Goal: Find specific page/section: Find specific page/section

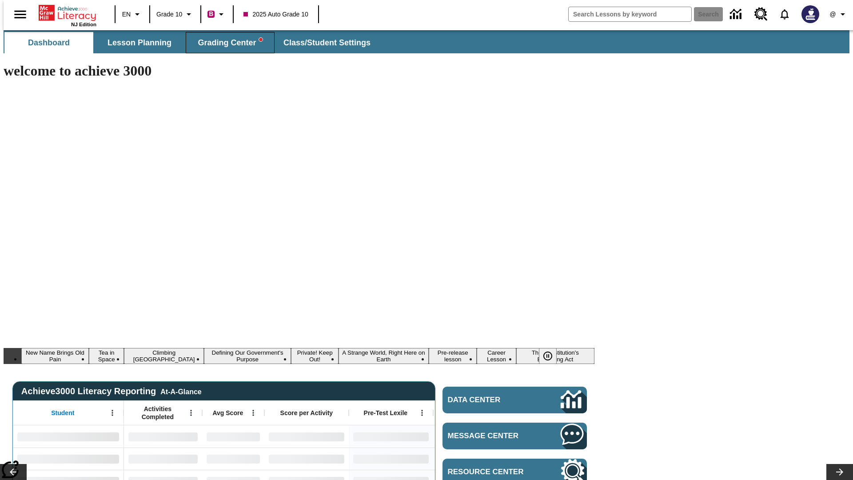
click at [226, 43] on span "Grading Center" at bounding box center [230, 43] width 64 height 10
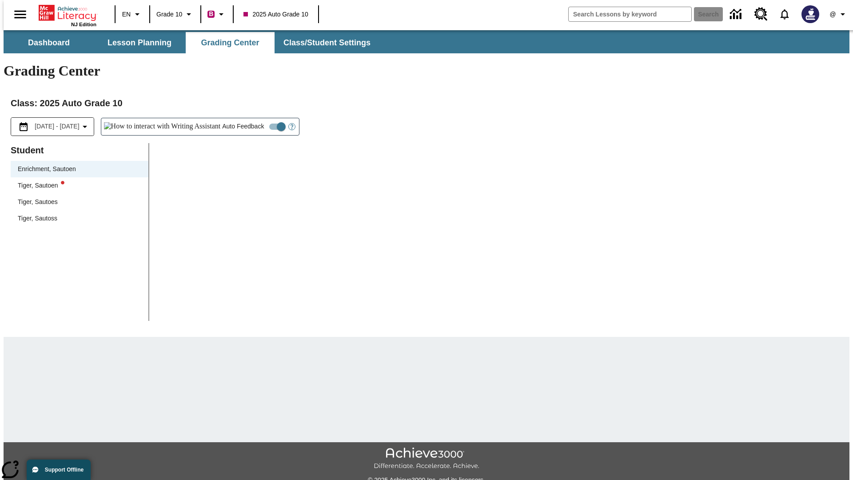
click at [76, 181] on div "Tiger, Sautoen" at bounding box center [79, 185] width 123 height 9
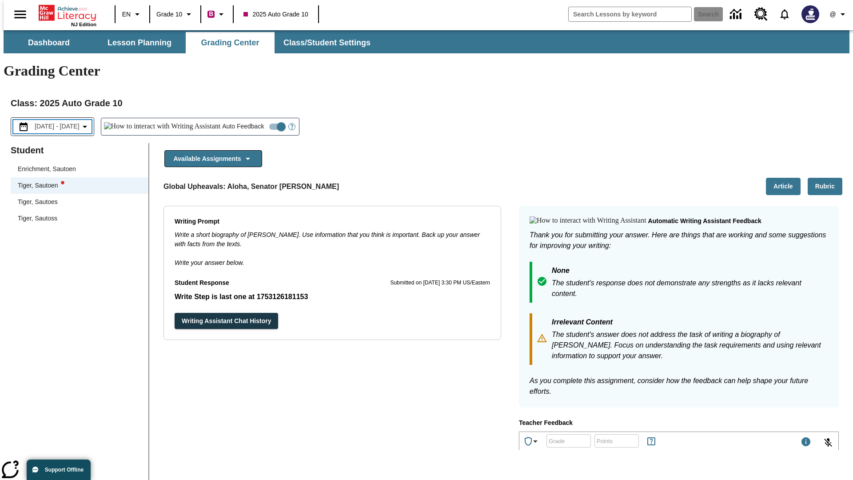
scroll to position [154, 0]
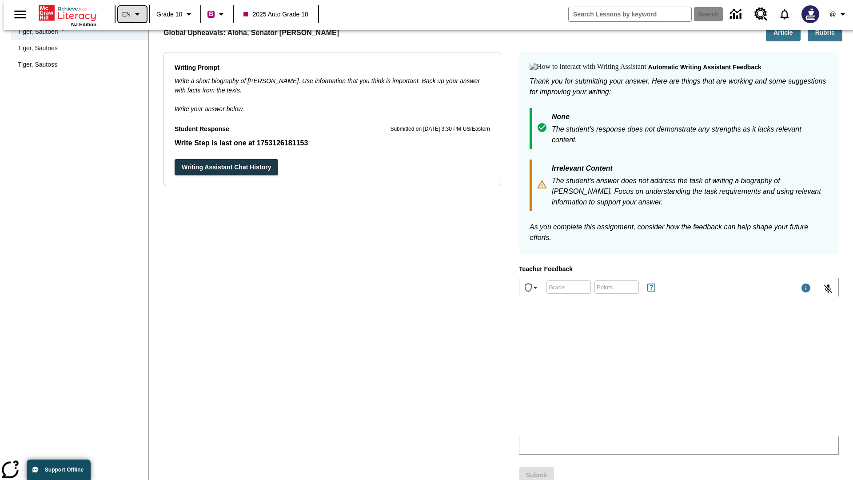
click at [132, 14] on icon "Language: EN, Select a language" at bounding box center [137, 14] width 11 height 11
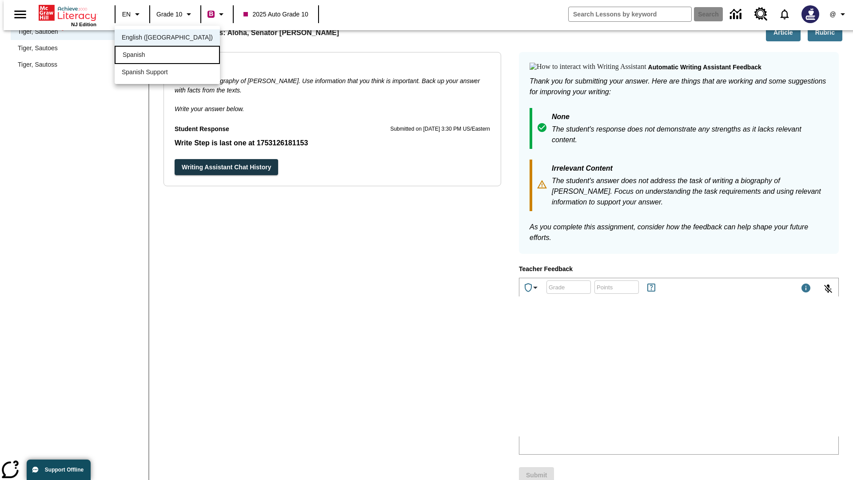
click at [148, 56] on div "Spanish" at bounding box center [167, 55] width 105 height 18
